Goal: Navigation & Orientation: Find specific page/section

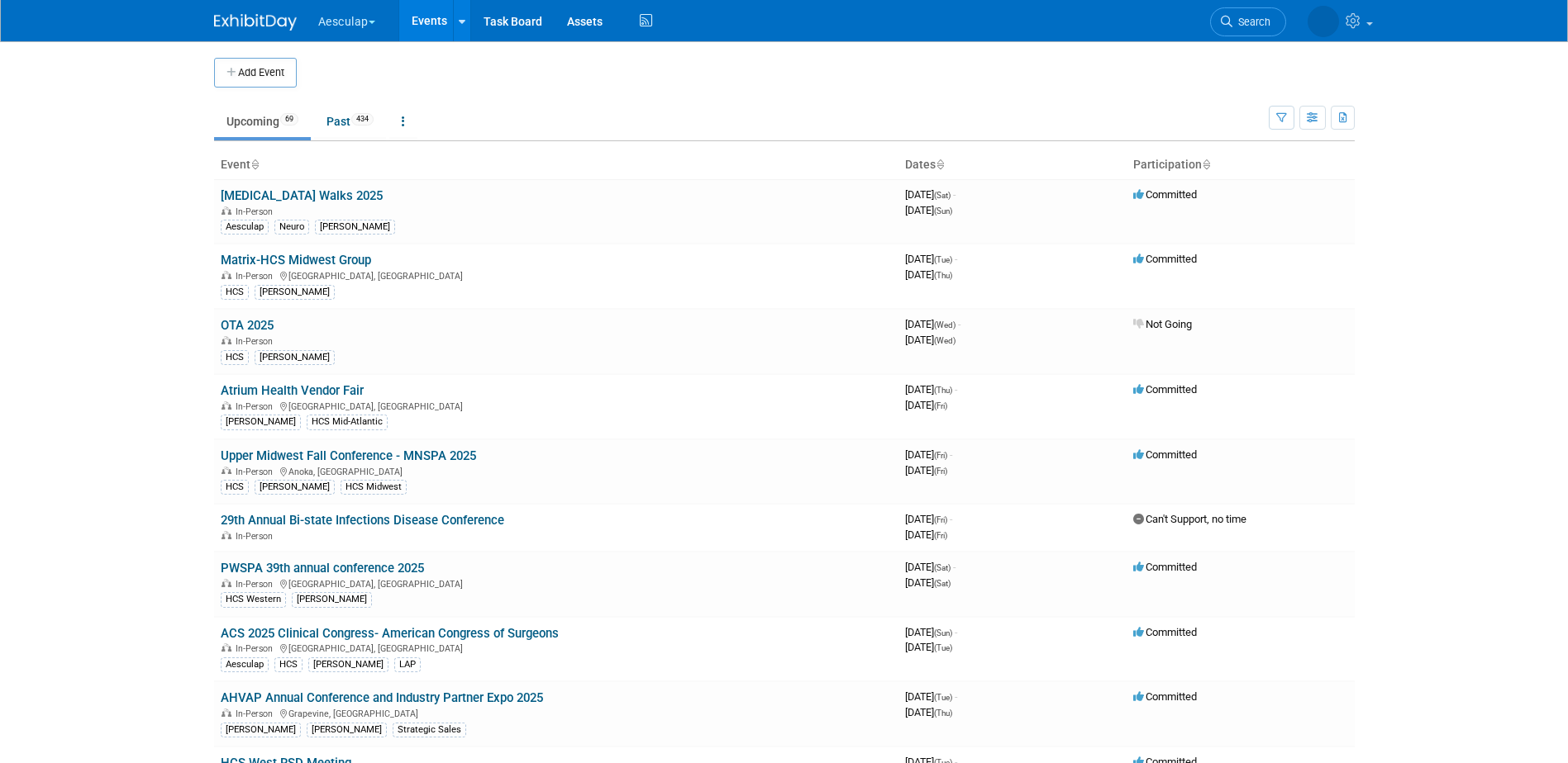
click at [358, 14] on button "Aesculap" at bounding box center [356, 18] width 79 height 36
click at [397, 149] on link "[PERSON_NAME]" at bounding box center [377, 148] width 119 height 23
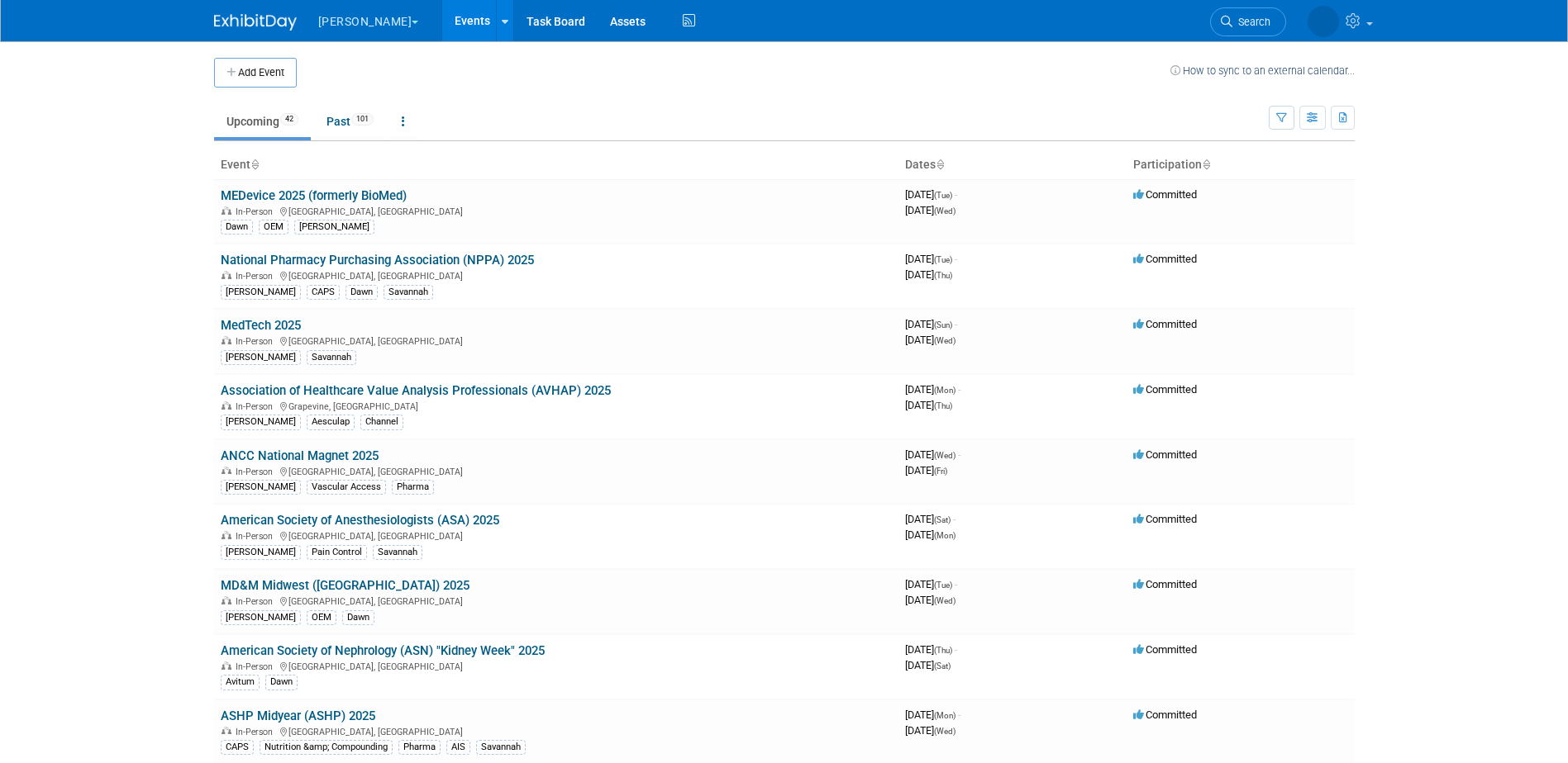
click at [529, 83] on td at bounding box center [733, 72] width 873 height 30
click at [608, 71] on td at bounding box center [733, 72] width 873 height 30
click at [570, 132] on ul "Upcoming 42 Past 101 All Events 143 Past and Upcoming Grouped Annually Events g…" at bounding box center [741, 122] width 1054 height 37
click at [604, 116] on ul "Upcoming 42 Past 101 All Events 143 Past and Upcoming Grouped Annually Events g…" at bounding box center [741, 122] width 1054 height 37
click at [353, 722] on link "ASHP Midyear (ASHP) 2025" at bounding box center [298, 716] width 155 height 15
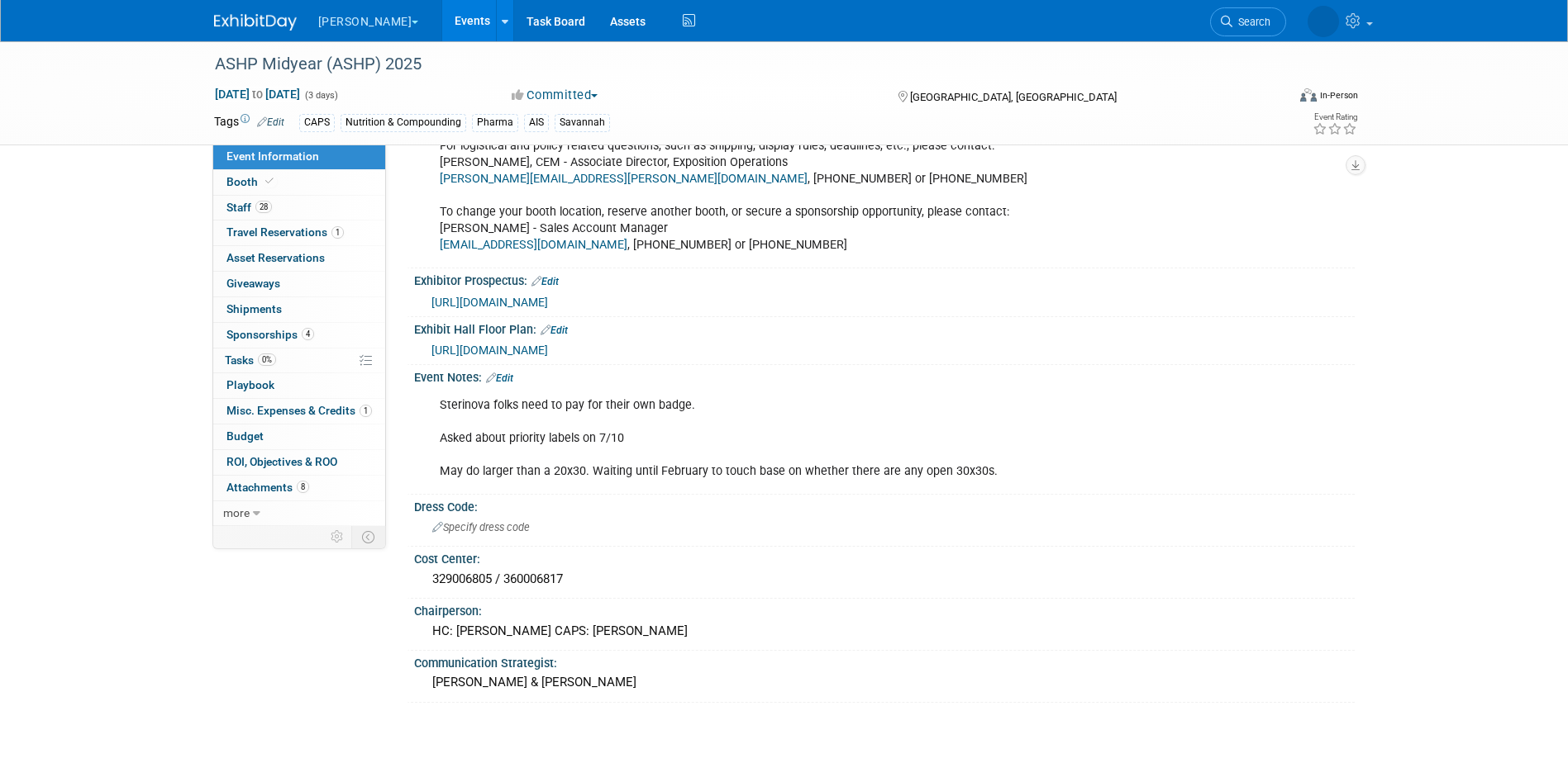
scroll to position [826, 0]
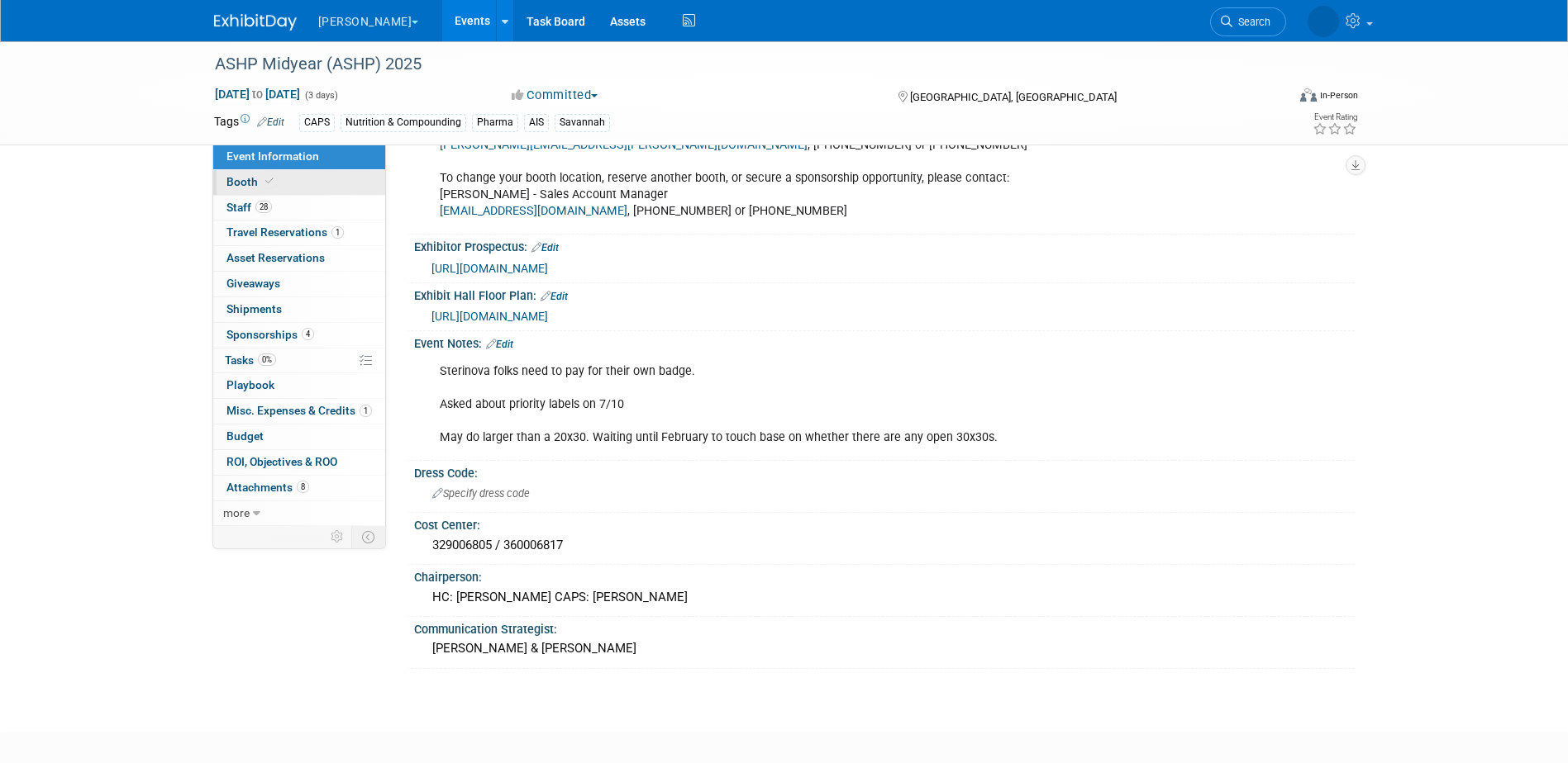
click at [342, 175] on link "Booth" at bounding box center [299, 183] width 172 height 25
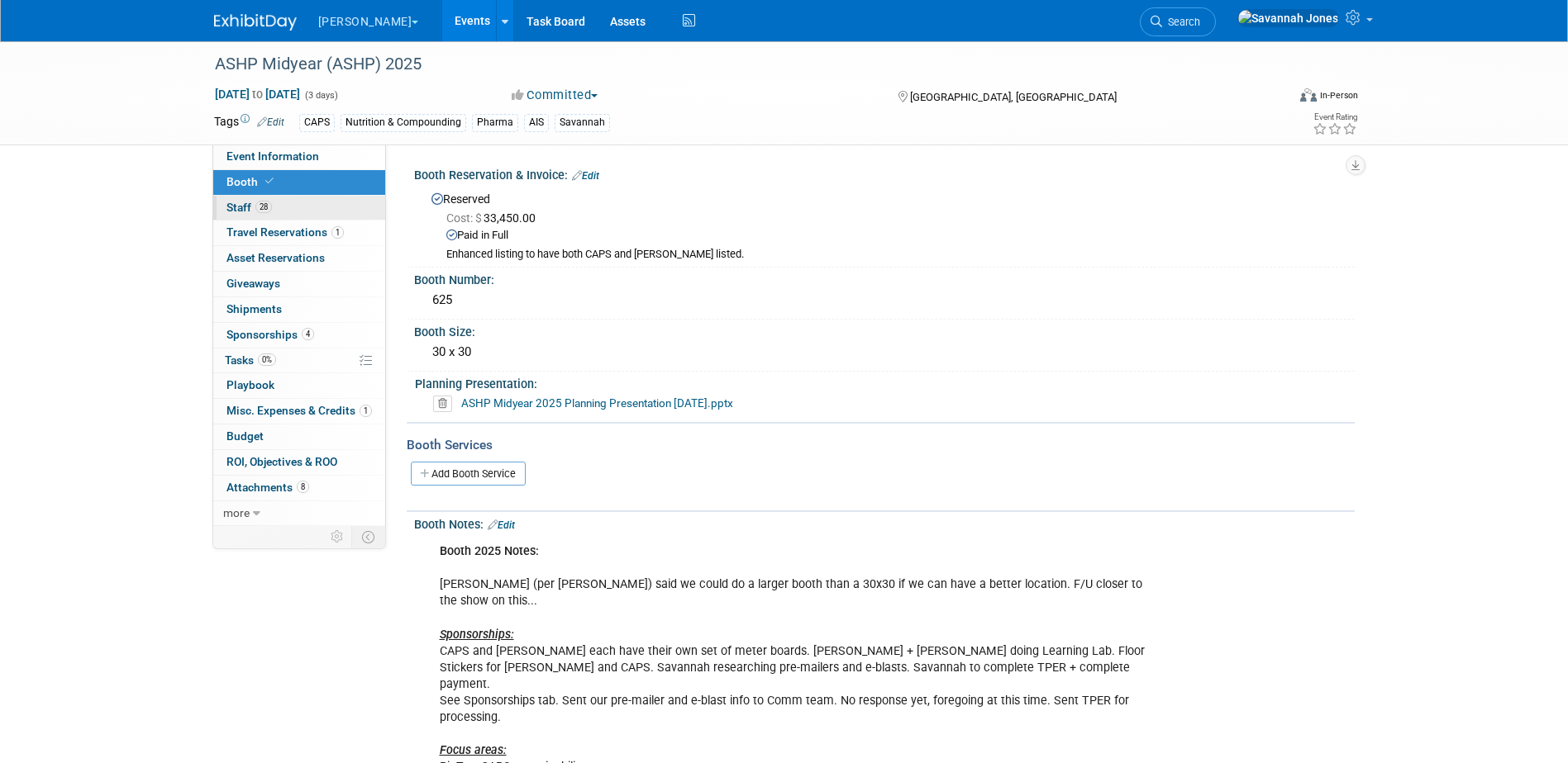
click at [331, 210] on link "28 Staff 28" at bounding box center [299, 208] width 172 height 25
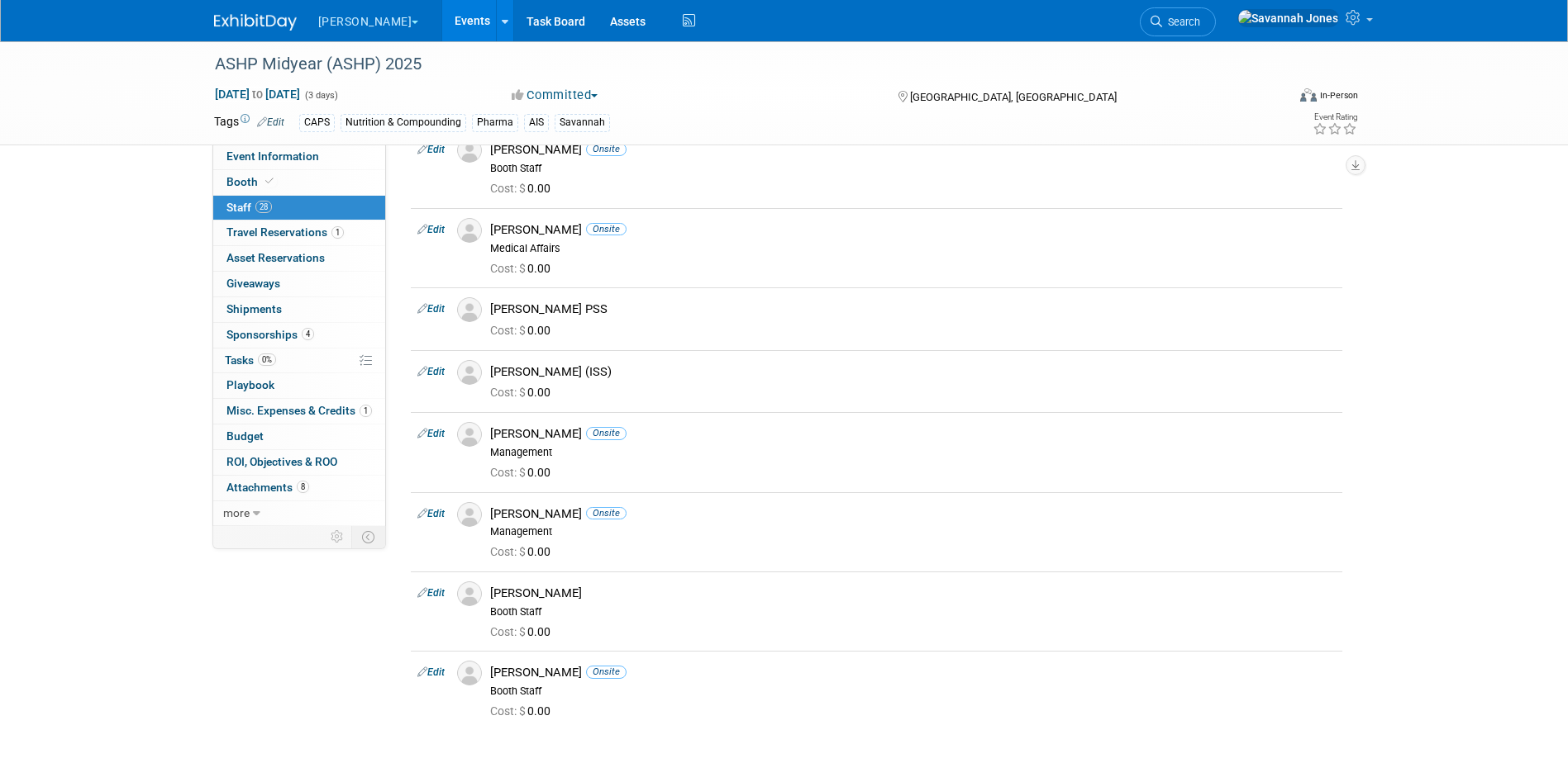
scroll to position [1652, 0]
